Goal: Task Accomplishment & Management: Complete application form

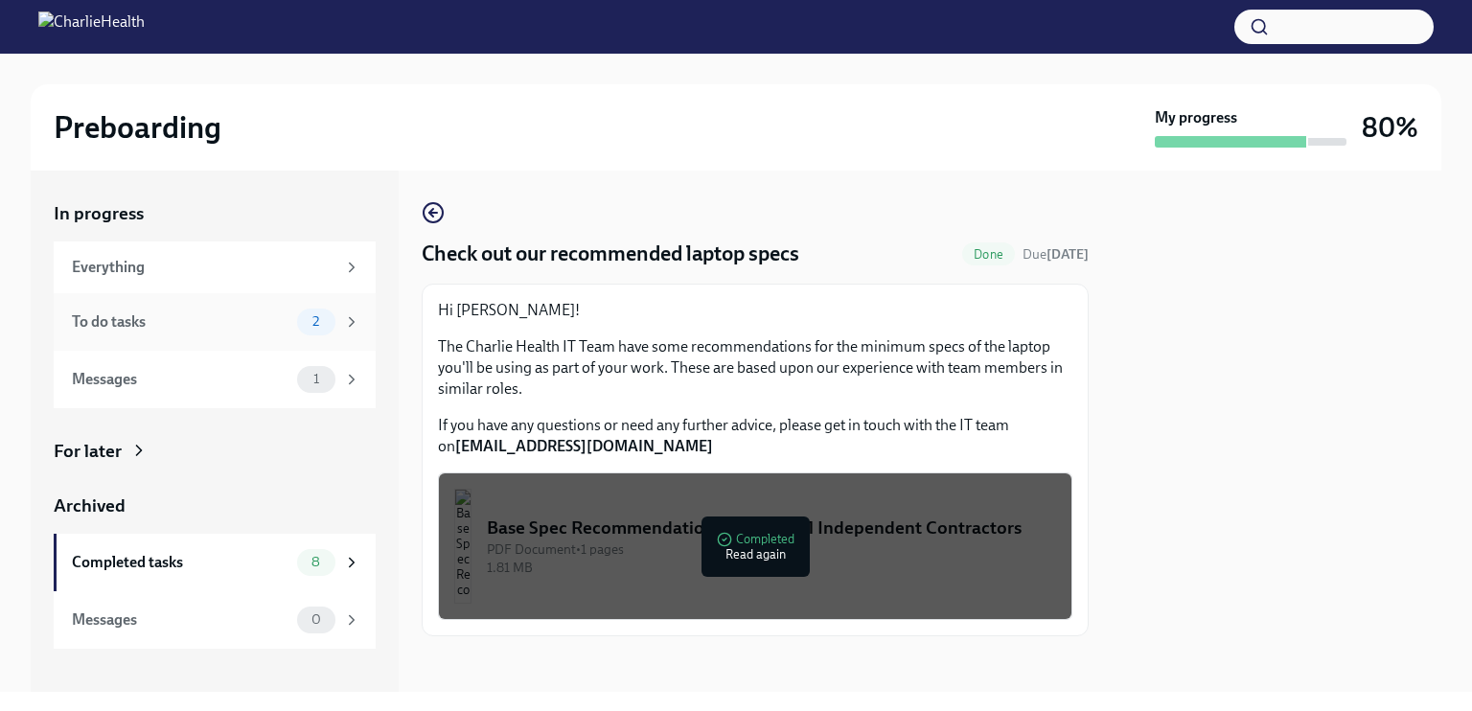
click at [244, 321] on div "To do tasks" at bounding box center [181, 321] width 218 height 21
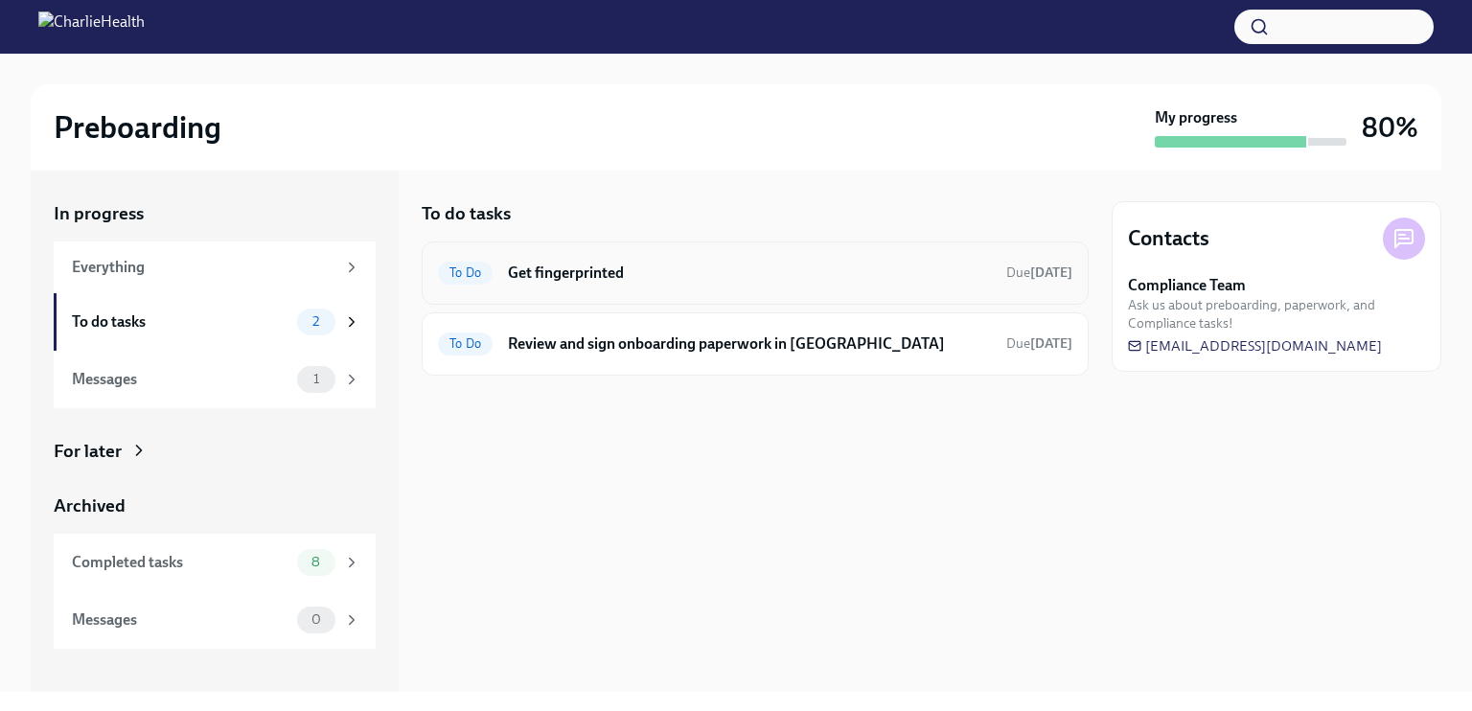
click at [613, 261] on div "To Do Get fingerprinted Due [DATE]" at bounding box center [755, 273] width 634 height 31
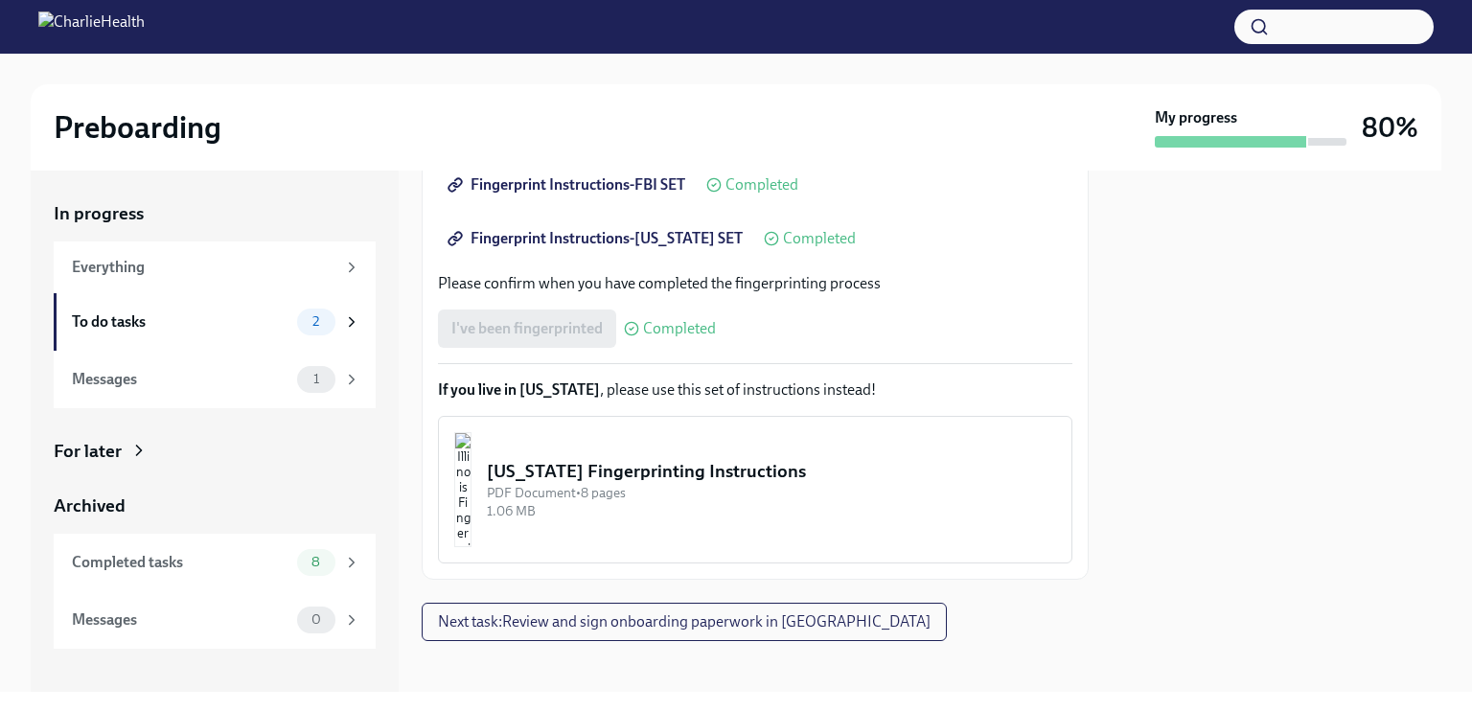
scroll to position [470, 0]
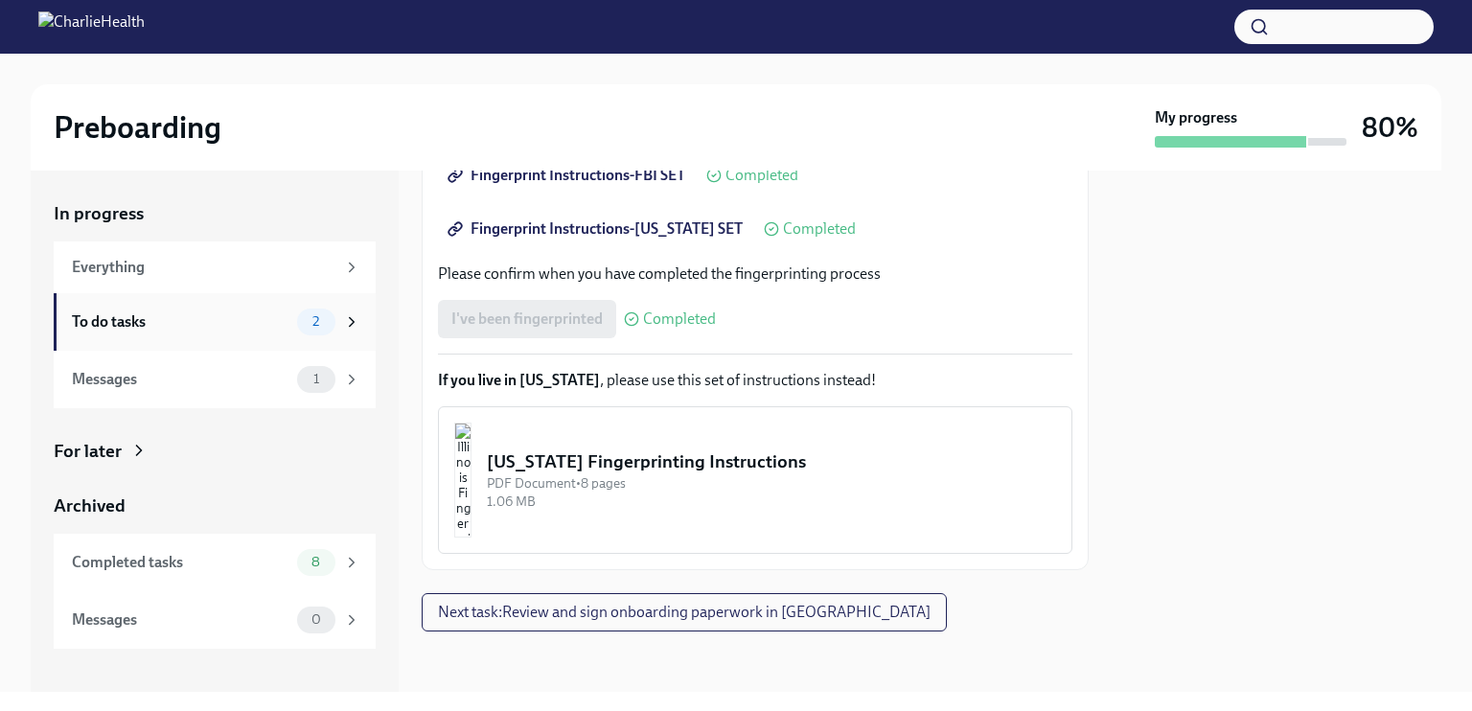
click at [213, 310] on div "To do tasks 2" at bounding box center [216, 322] width 288 height 27
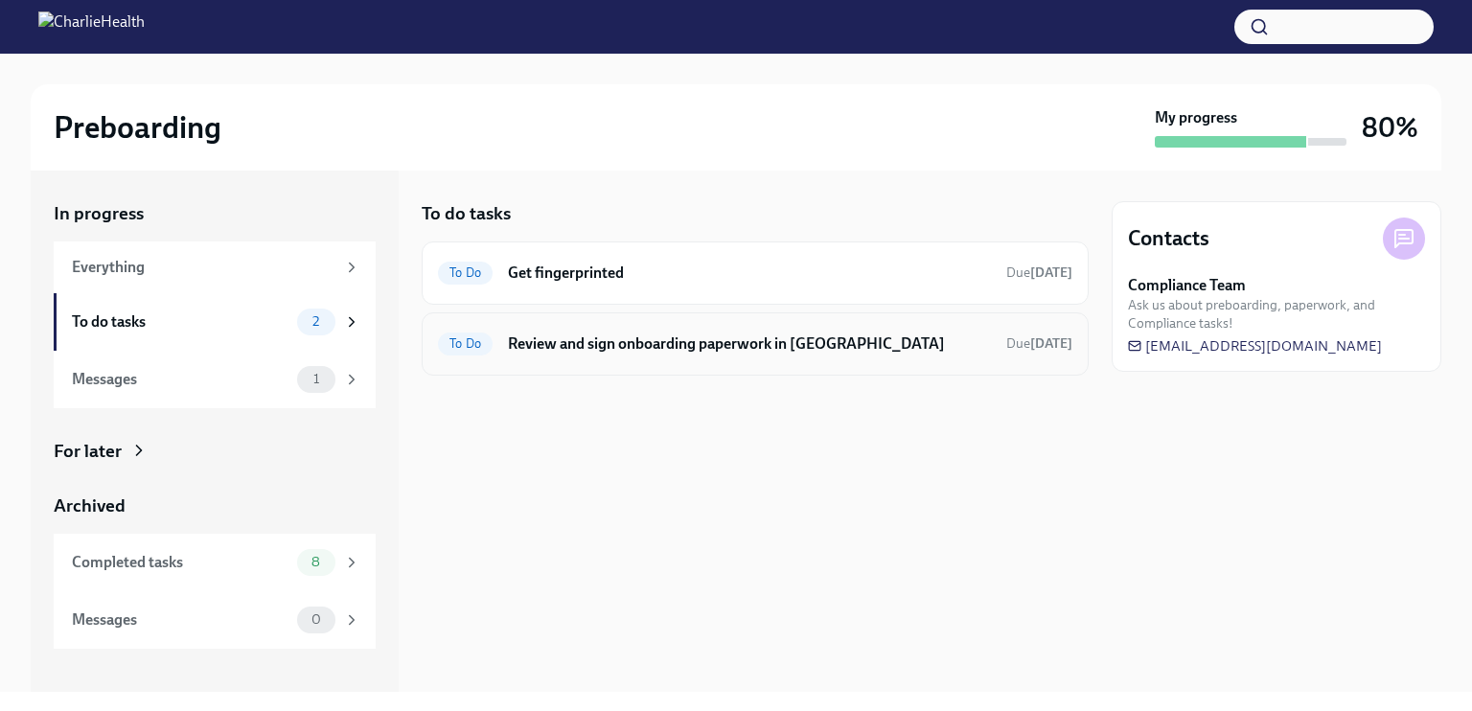
click at [673, 335] on h6 "Review and sign onboarding paperwork in [GEOGRAPHIC_DATA]" at bounding box center [749, 344] width 483 height 21
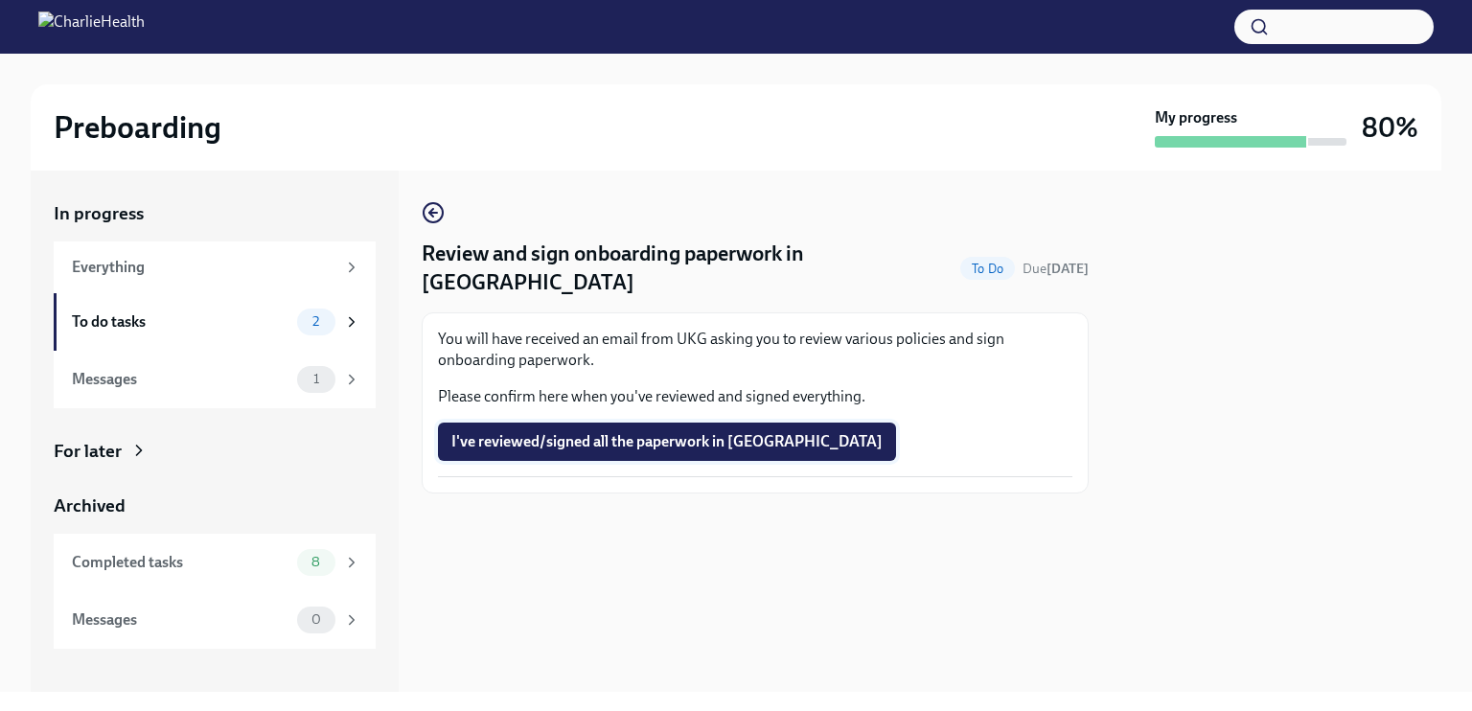
click at [588, 432] on span "I've reviewed/signed all the paperwork in [GEOGRAPHIC_DATA]" at bounding box center [666, 441] width 431 height 19
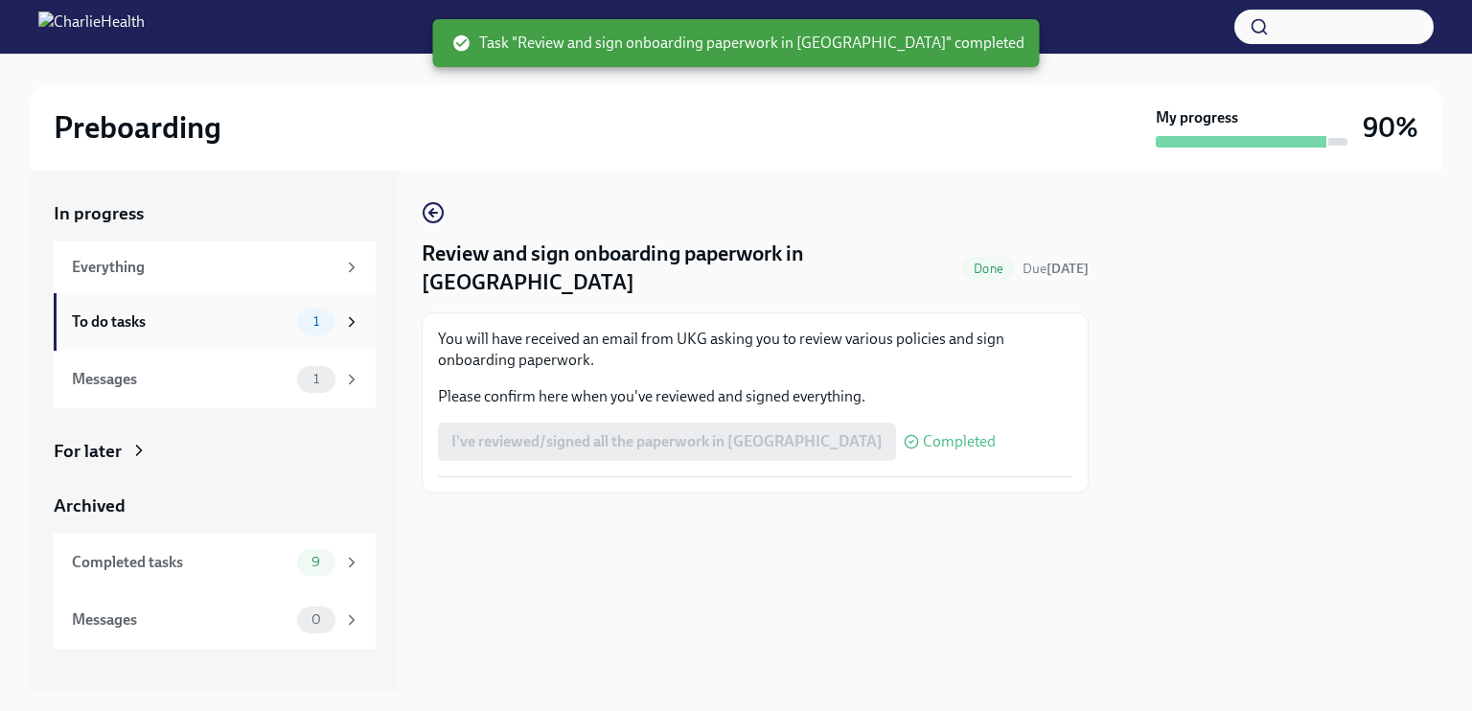
click at [230, 313] on div "To do tasks" at bounding box center [181, 321] width 218 height 21
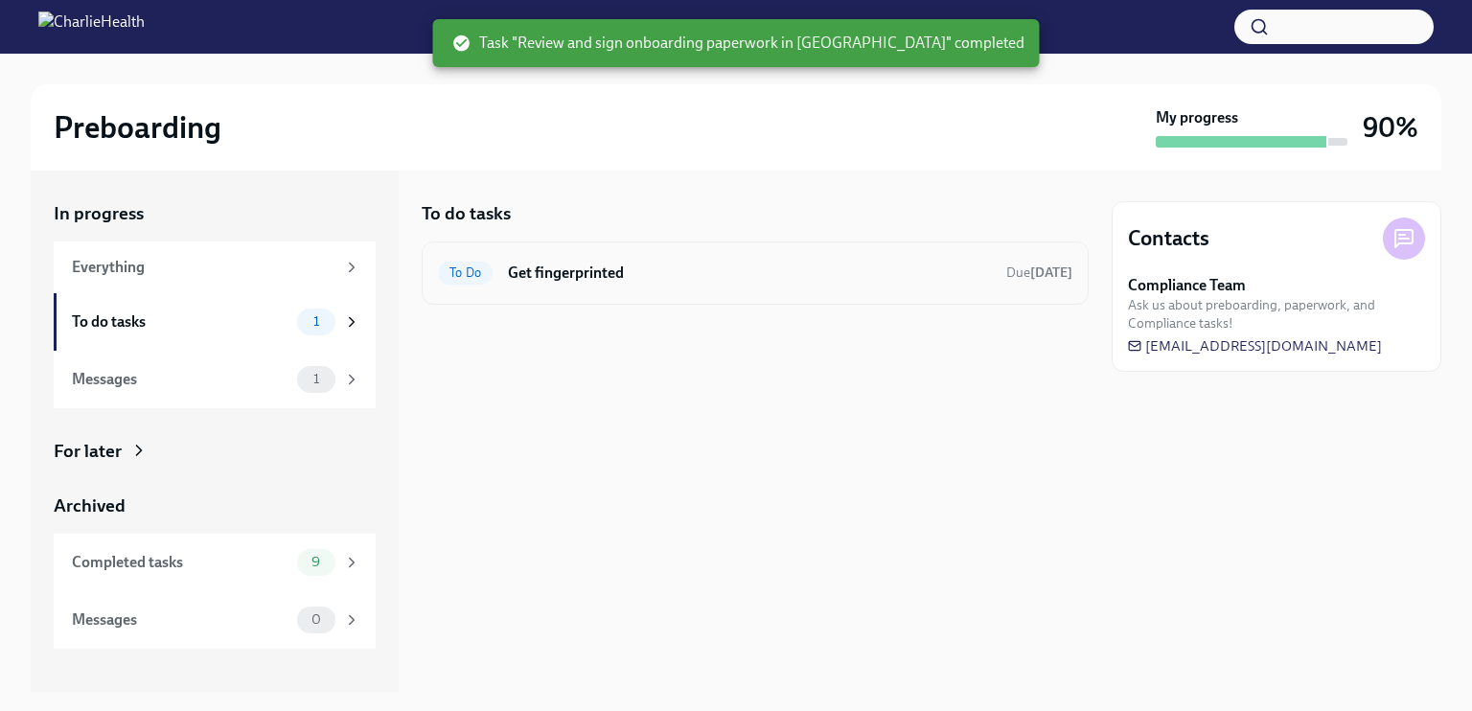
click at [618, 269] on h6 "Get fingerprinted" at bounding box center [749, 273] width 483 height 21
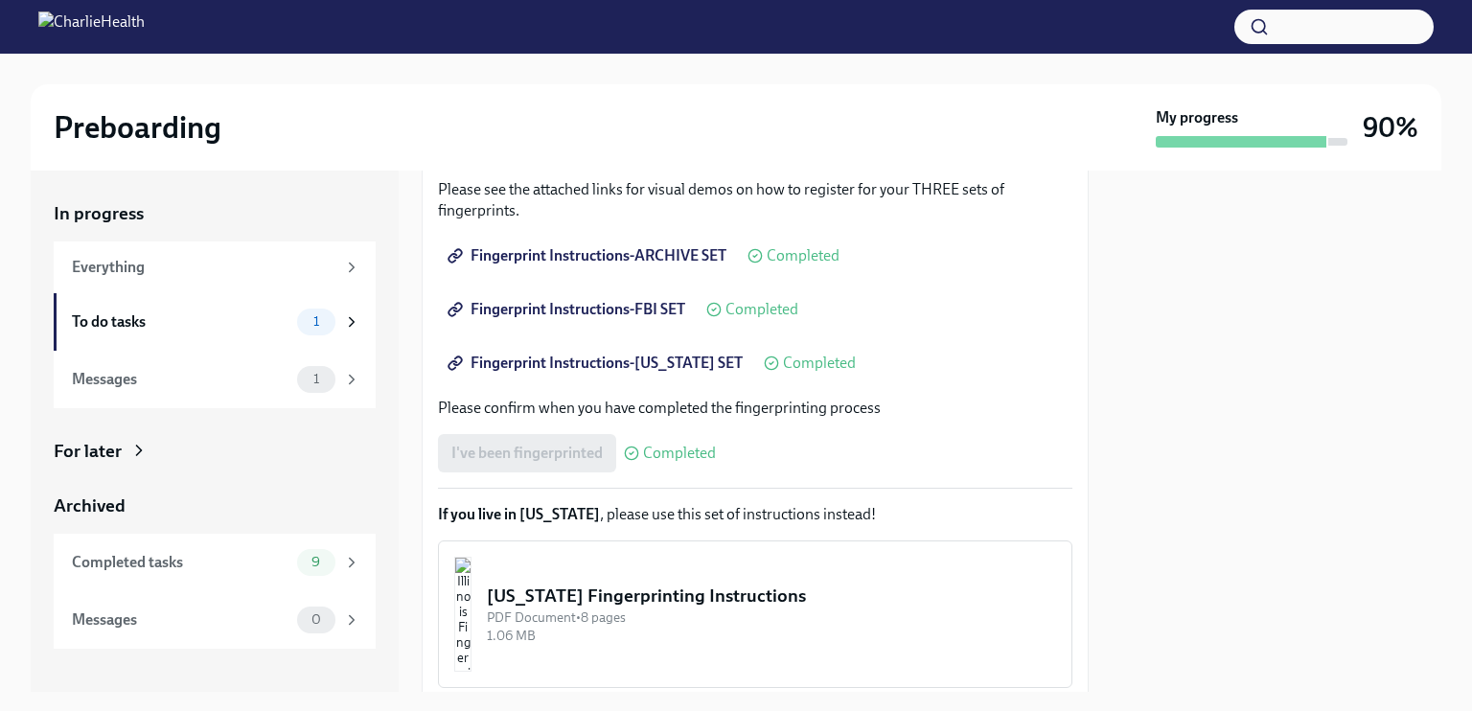
scroll to position [408, 0]
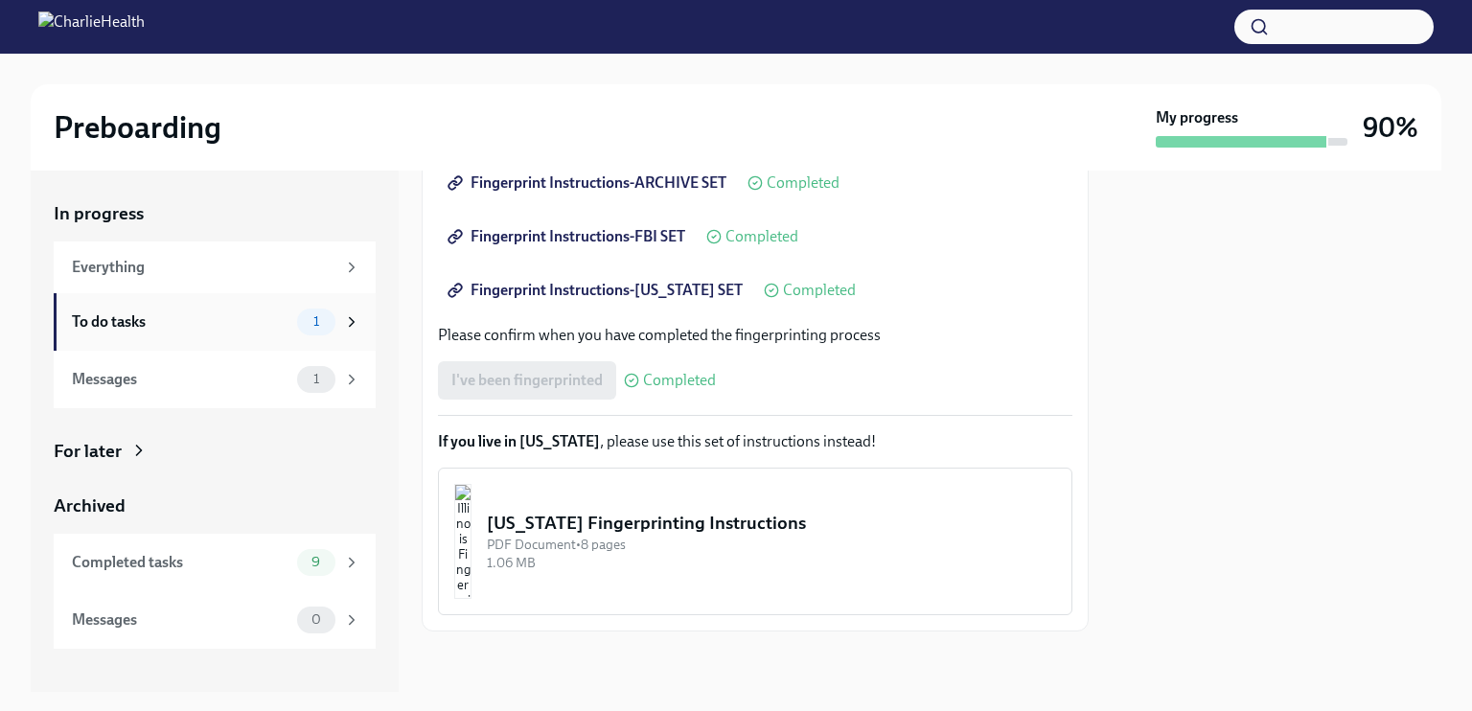
click at [287, 328] on div "To do tasks" at bounding box center [181, 321] width 218 height 21
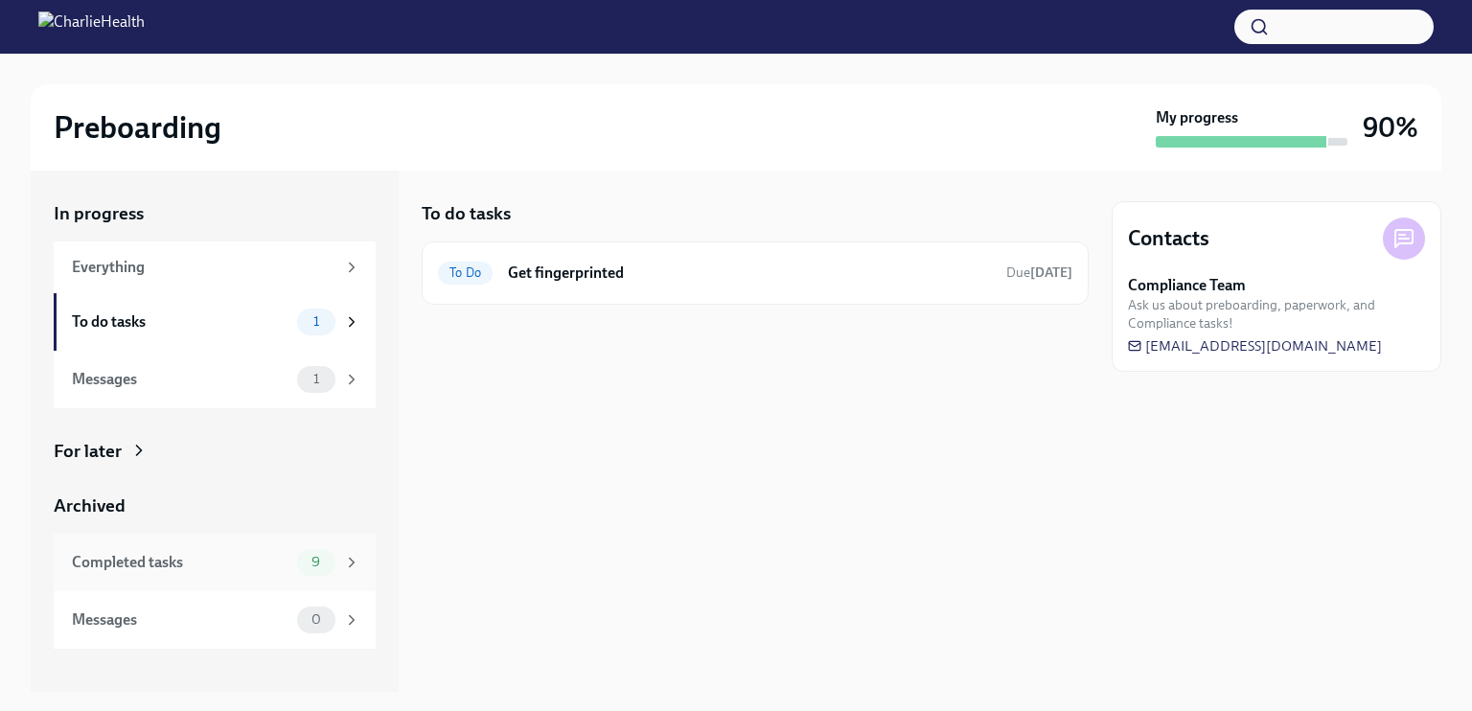
click at [265, 546] on div "Completed tasks 9" at bounding box center [215, 563] width 322 height 58
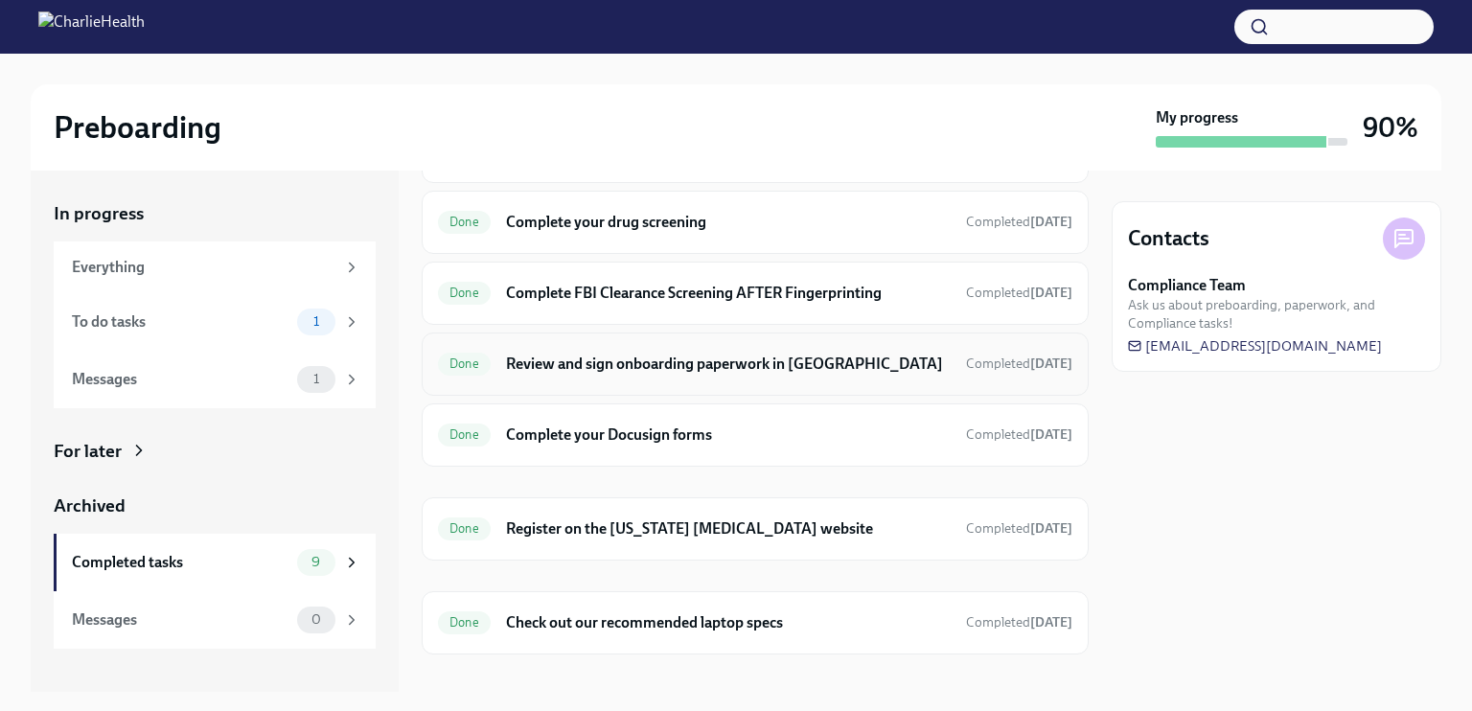
scroll to position [284, 0]
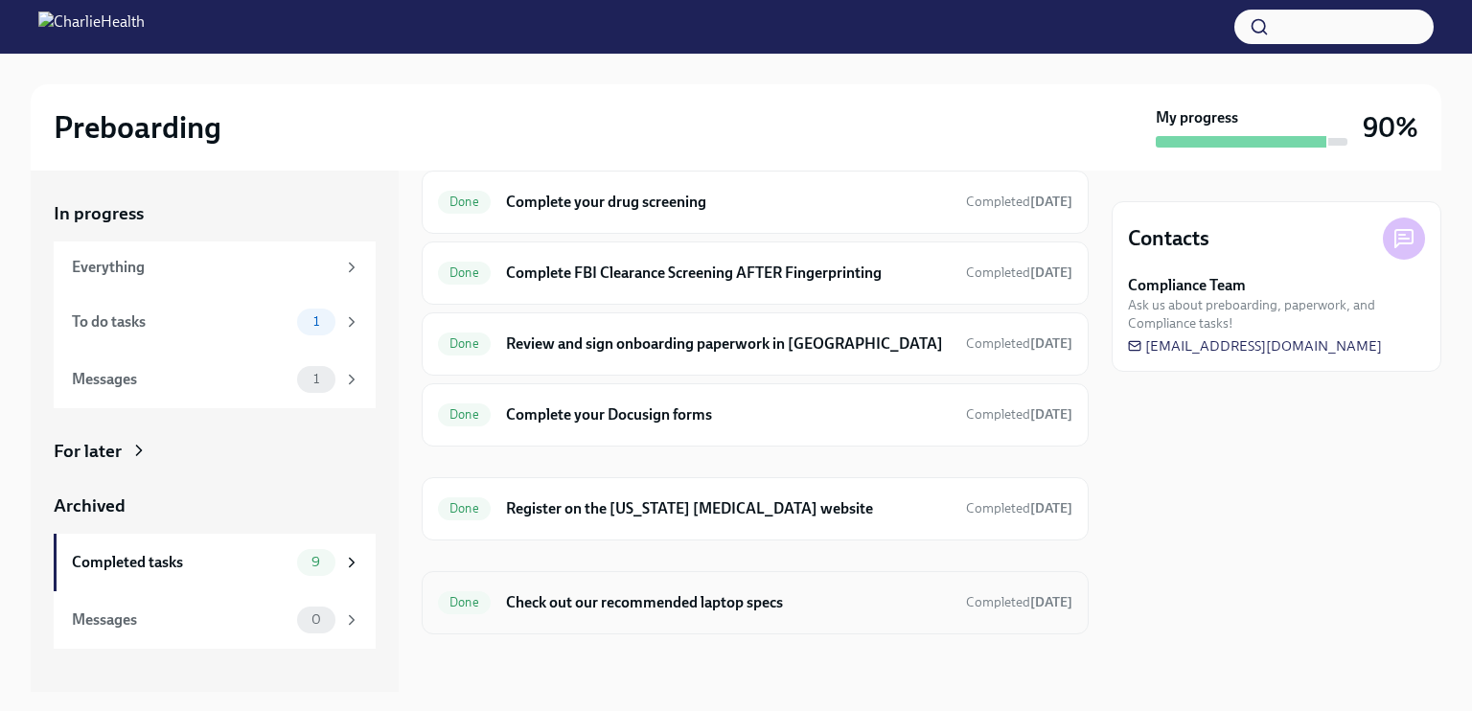
click at [685, 601] on h6 "Check out our recommended laptop specs" at bounding box center [728, 602] width 445 height 21
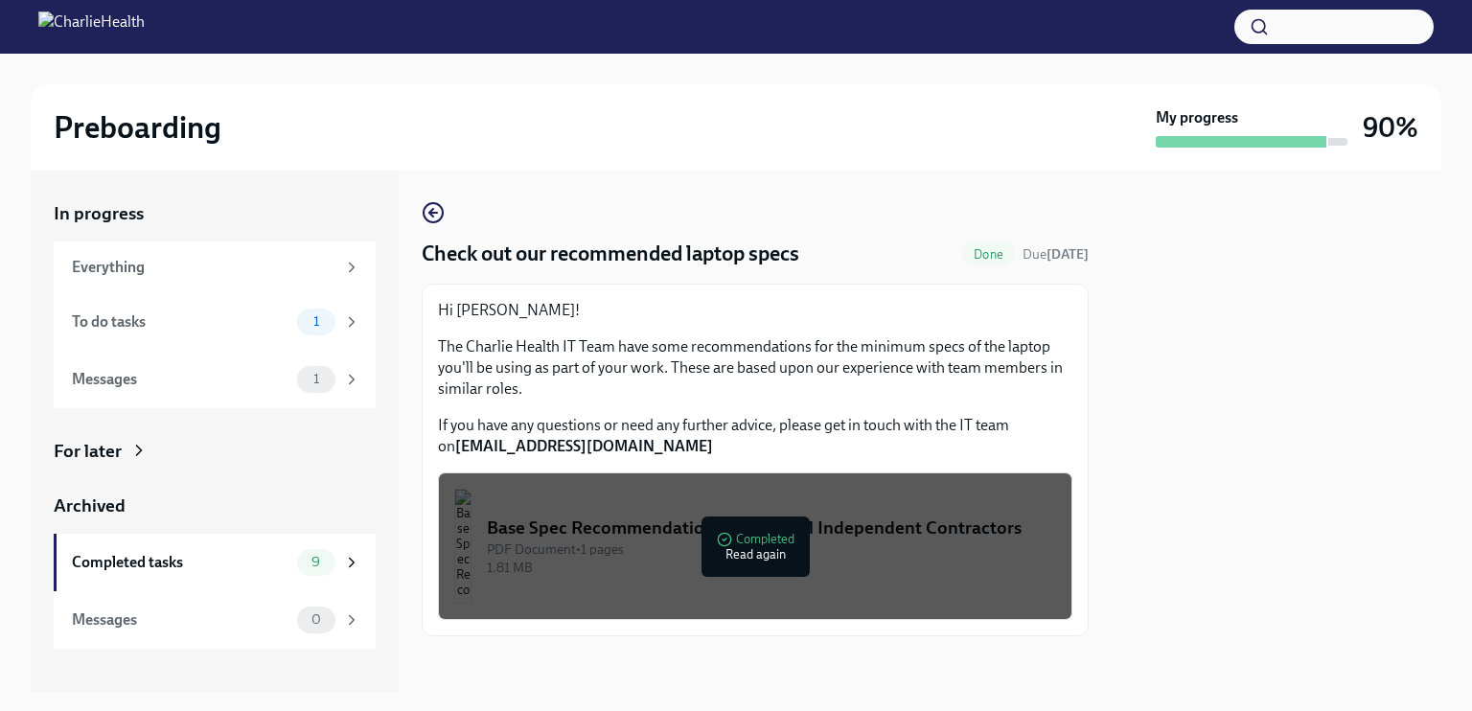
click at [753, 541] on div "Base Spec Recommendations for Clinical Independent Contractors" at bounding box center [771, 528] width 569 height 25
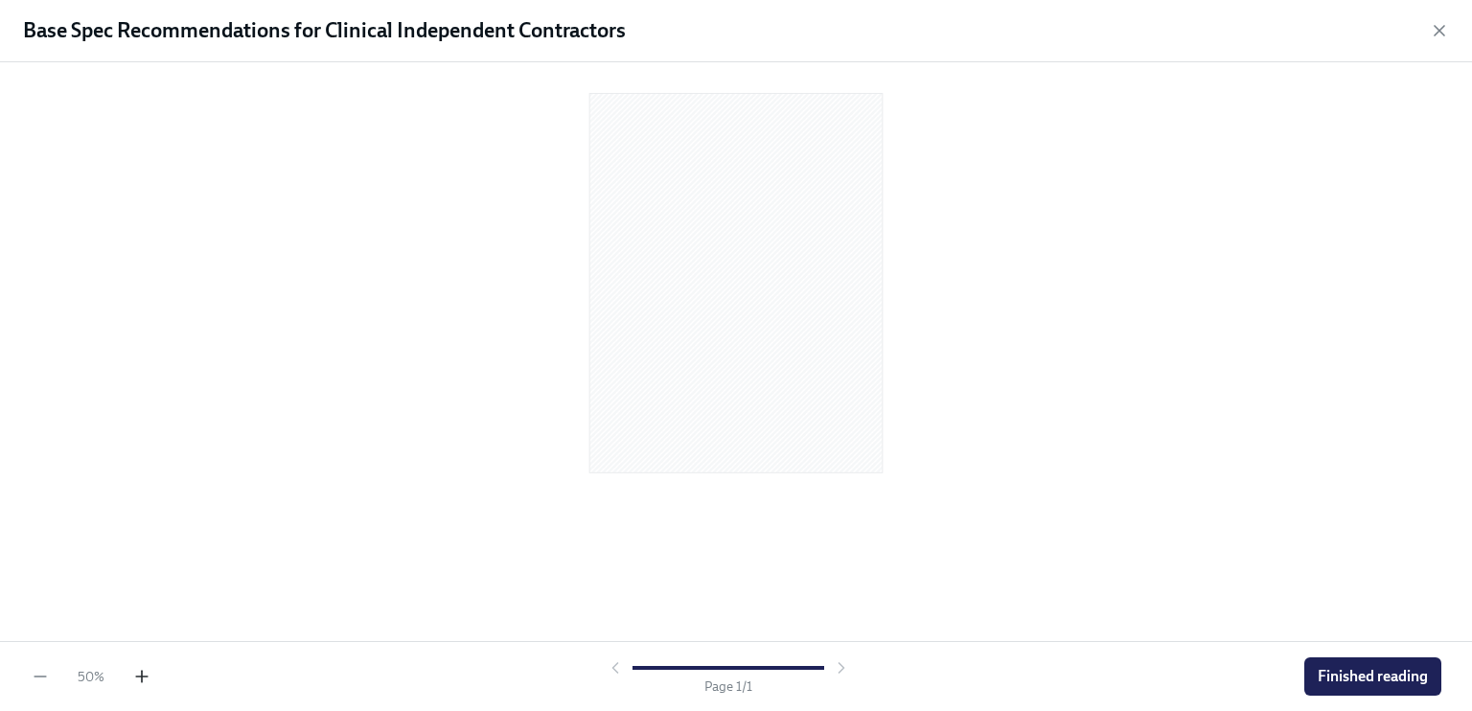
click at [140, 677] on icon "button" at bounding box center [142, 677] width 12 height 0
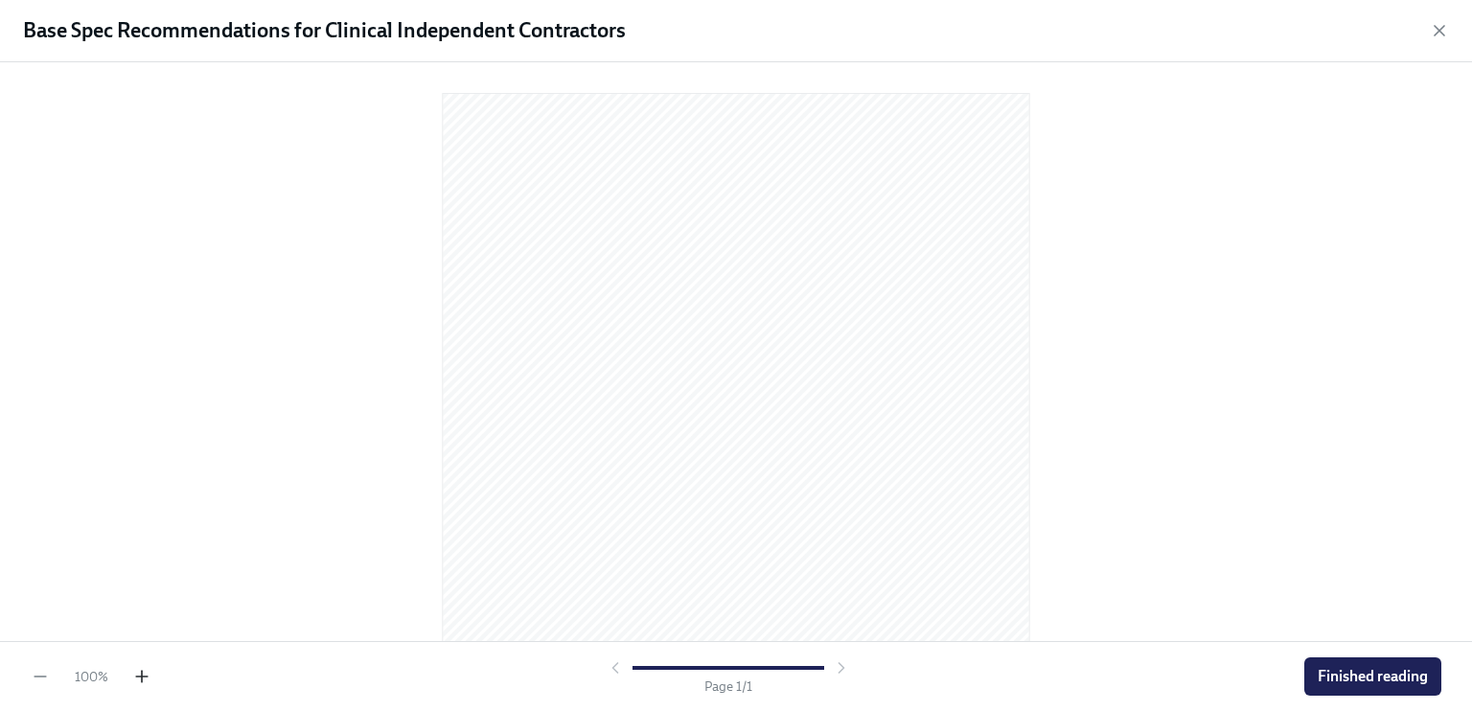
click at [140, 677] on icon "button" at bounding box center [142, 677] width 12 height 0
click at [1376, 667] on span "Finished reading" at bounding box center [1373, 676] width 110 height 19
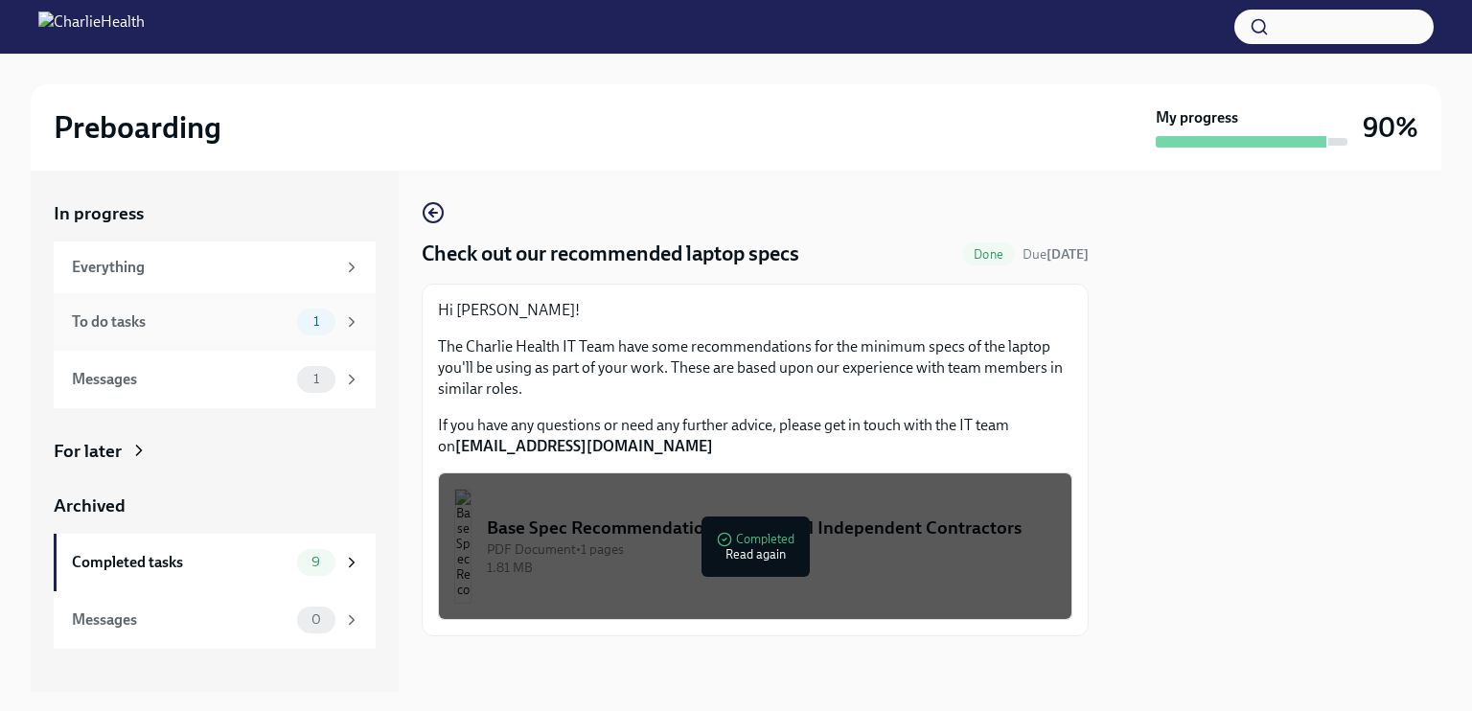
click at [232, 326] on div "To do tasks" at bounding box center [181, 321] width 218 height 21
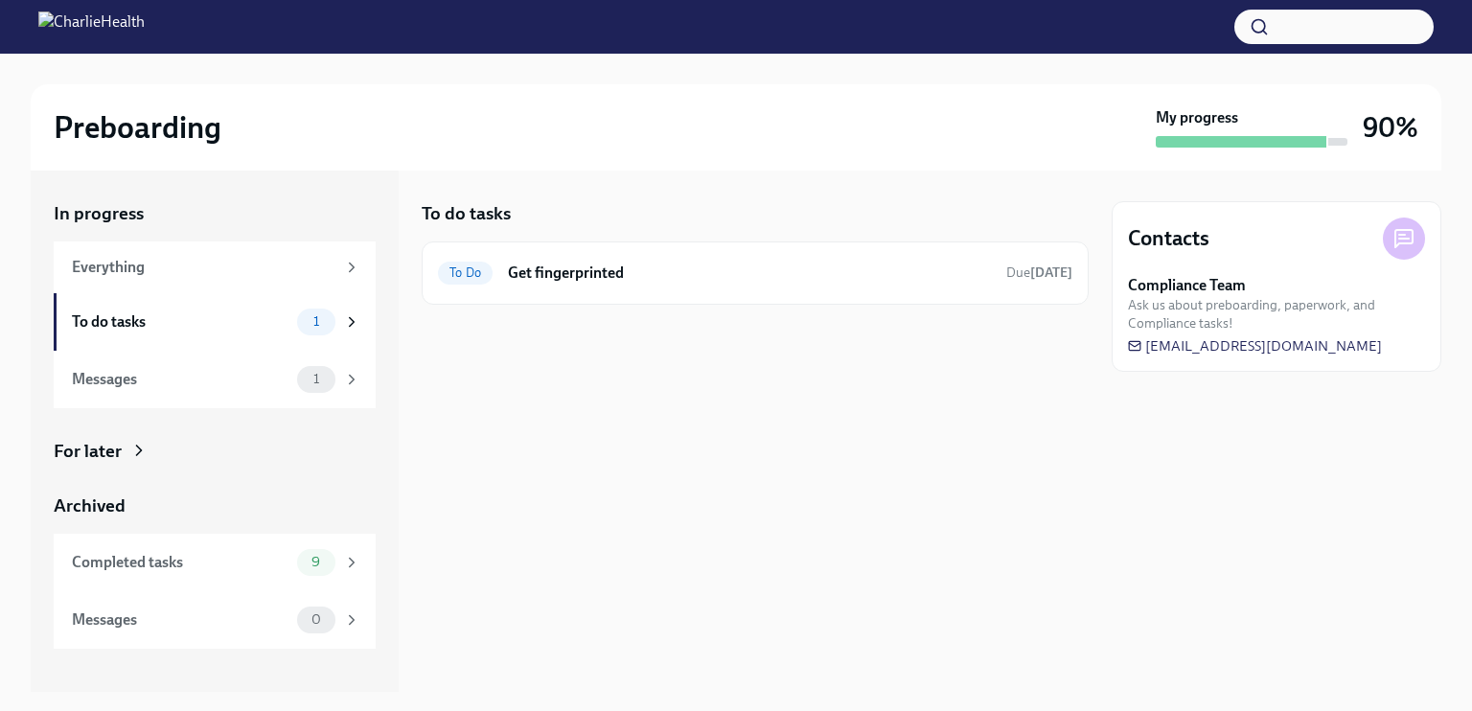
click at [145, 27] on img at bounding box center [91, 27] width 106 height 31
